Goal: Information Seeking & Learning: Check status

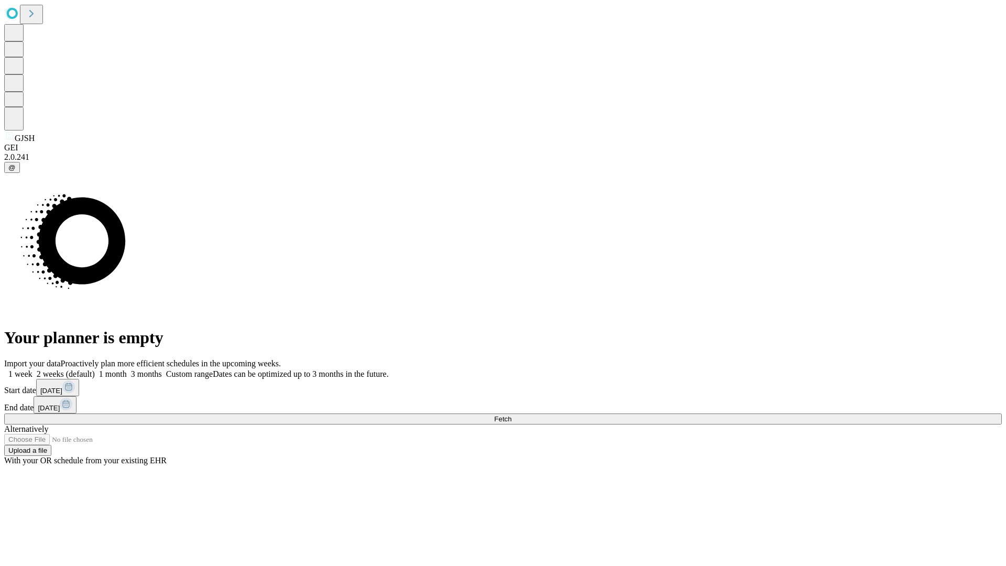
click at [511, 415] on span "Fetch" at bounding box center [502, 419] width 17 height 8
